Goal: Book appointment/travel/reservation

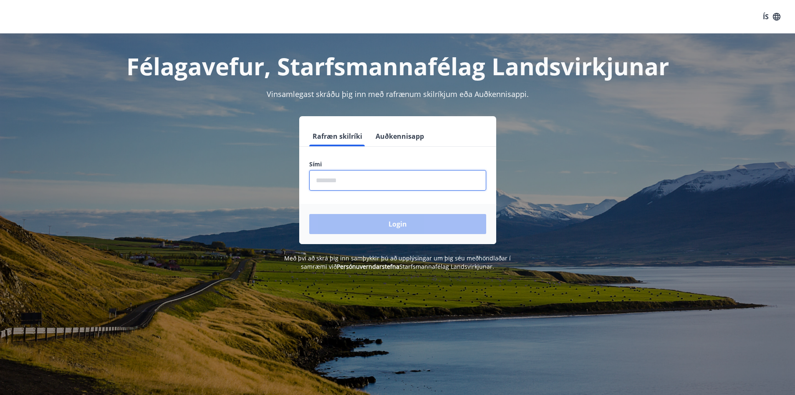
click at [347, 182] on input "phone" at bounding box center [397, 180] width 177 height 20
type input "********"
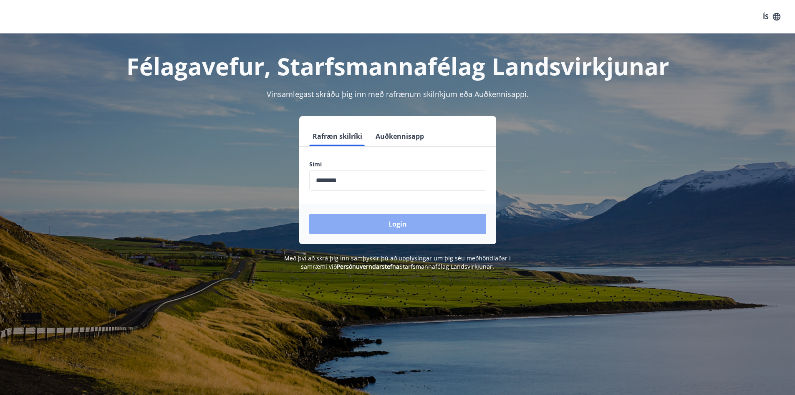
click at [370, 220] on button "Login" at bounding box center [397, 224] width 177 height 20
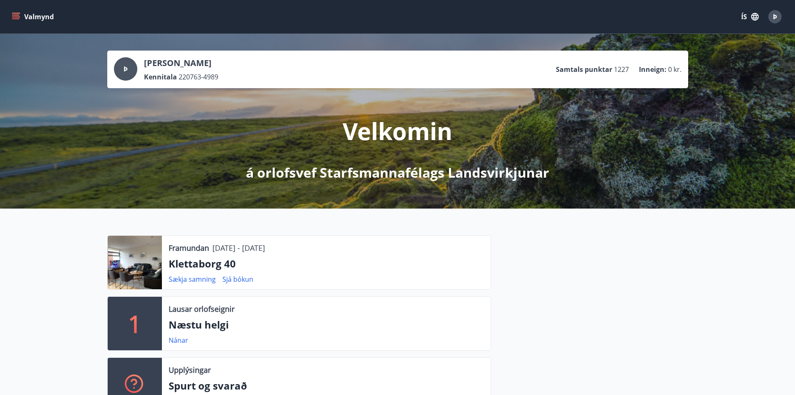
click at [226, 264] on p "Klettaborg 40" at bounding box center [327, 263] width 316 height 14
click at [35, 17] on button "Valmynd" at bounding box center [33, 16] width 47 height 15
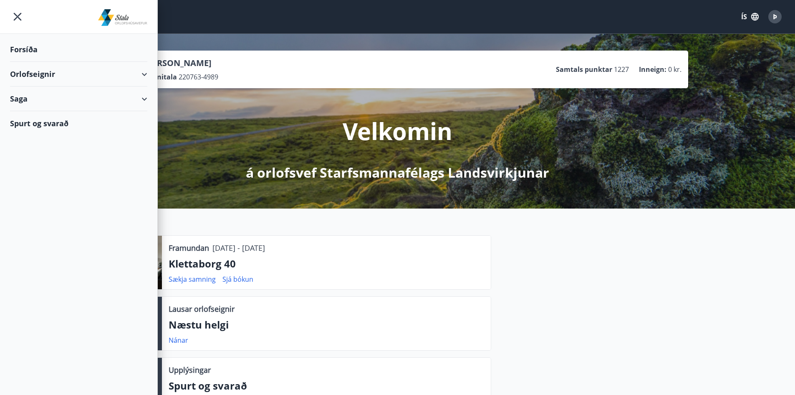
click at [42, 74] on div "Orlofseignir" at bounding box center [78, 74] width 137 height 25
click at [50, 113] on div "Bókunardagatal" at bounding box center [79, 113] width 124 height 18
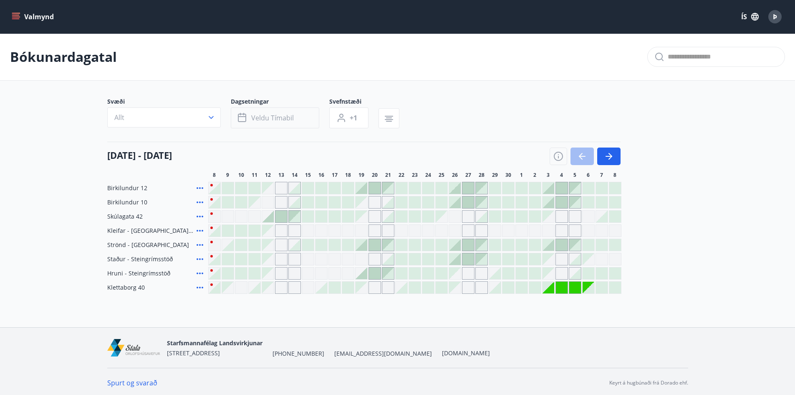
click at [289, 119] on span "Veldu tímabil" at bounding box center [272, 117] width 43 height 9
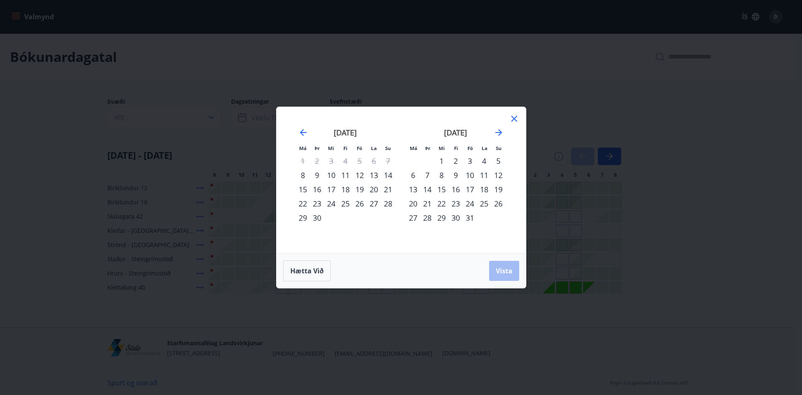
click at [375, 186] on div "20" at bounding box center [374, 189] width 14 height 14
click at [357, 188] on div "19" at bounding box center [359, 189] width 14 height 14
click at [304, 204] on div "22" at bounding box center [303, 203] width 14 height 14
click at [509, 271] on span "Vista" at bounding box center [504, 270] width 17 height 9
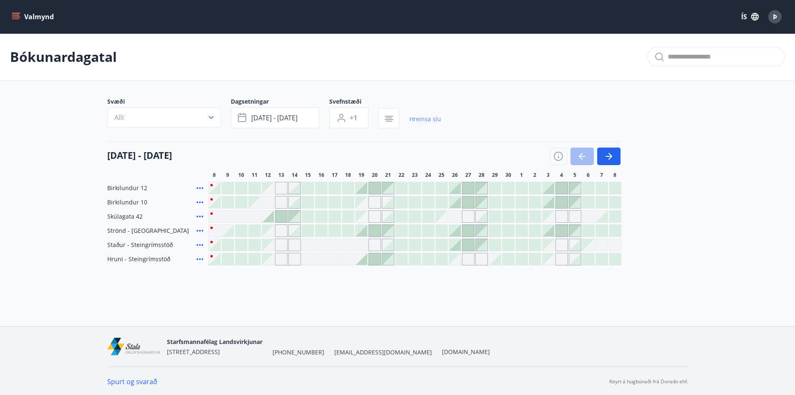
click at [418, 119] on link "Hreinsa síu" at bounding box center [426, 119] width 32 height 18
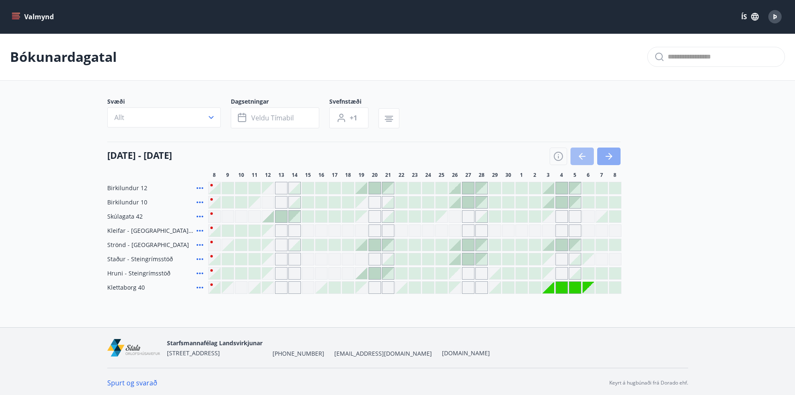
click at [613, 154] on icon "button" at bounding box center [609, 156] width 10 height 10
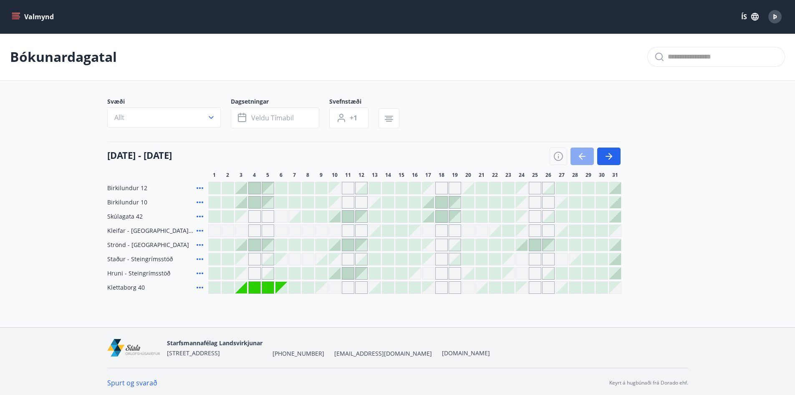
click at [581, 154] on icon "button" at bounding box center [582, 156] width 10 height 10
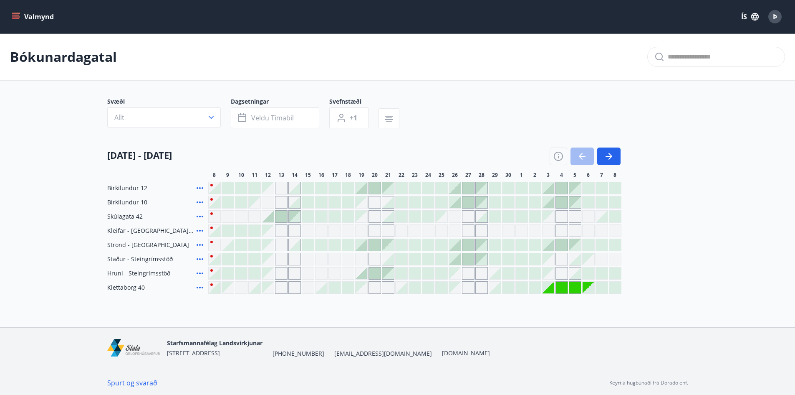
click at [198, 288] on icon at bounding box center [200, 287] width 10 height 10
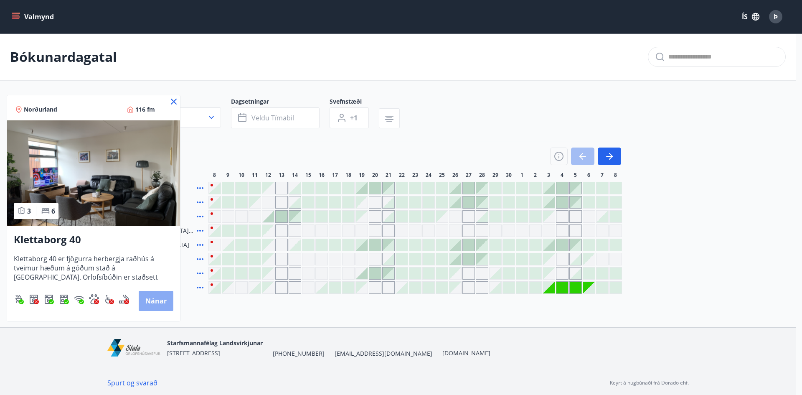
click at [162, 300] on button "Nánar" at bounding box center [156, 301] width 35 height 20
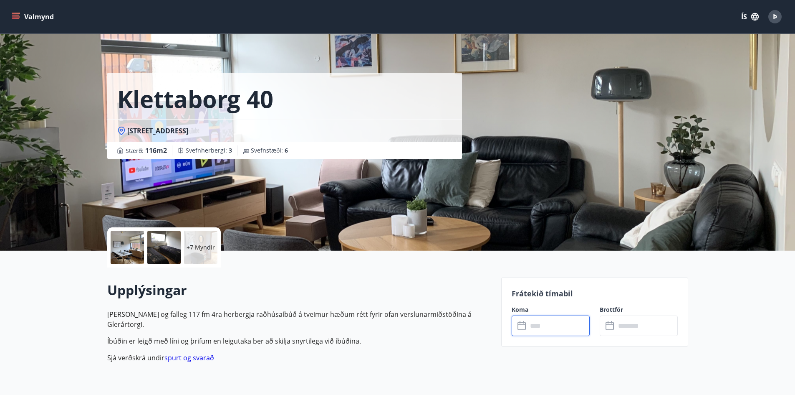
click at [557, 329] on input "text" at bounding box center [559, 325] width 62 height 20
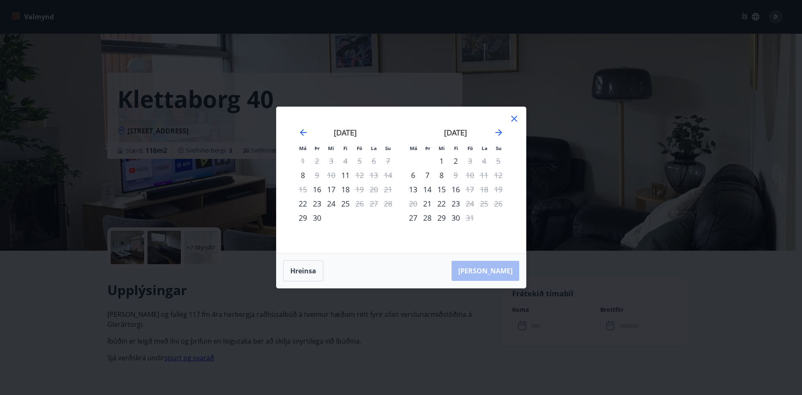
click at [513, 122] on icon at bounding box center [514, 119] width 10 height 10
